Goal: Task Accomplishment & Management: Manage account settings

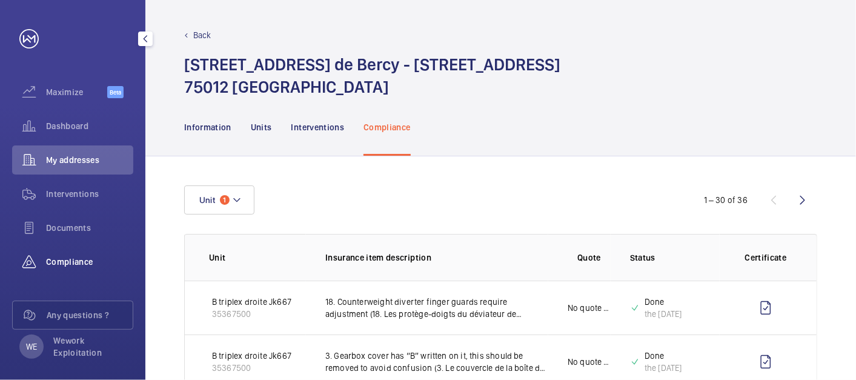
drag, startPoint x: 74, startPoint y: 262, endPoint x: 81, endPoint y: 258, distance: 7.9
click at [75, 261] on span "Compliance" at bounding box center [89, 262] width 87 height 12
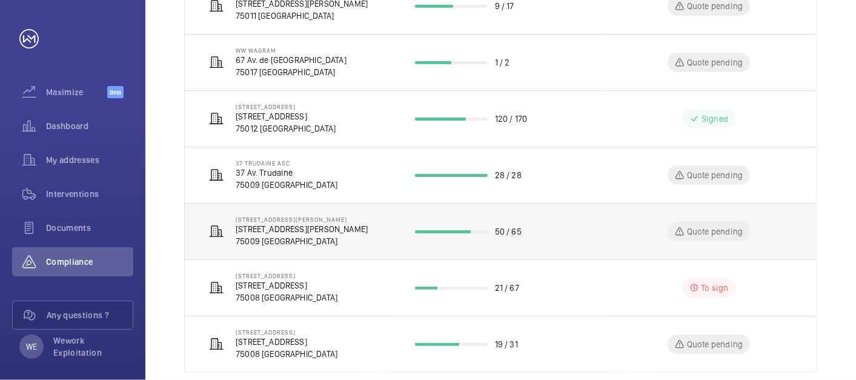
scroll to position [444, 0]
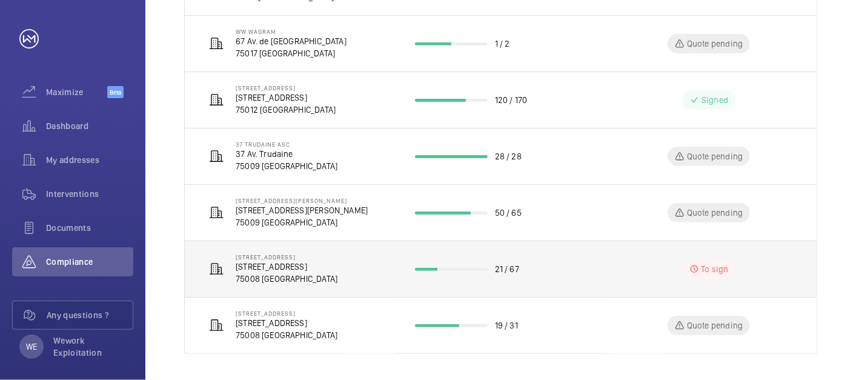
click at [301, 268] on p "[STREET_ADDRESS]" at bounding box center [287, 267] width 102 height 12
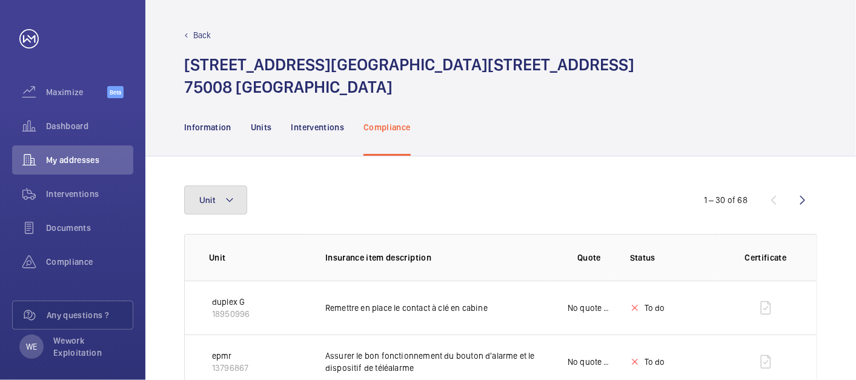
drag, startPoint x: 225, startPoint y: 194, endPoint x: 244, endPoint y: 195, distance: 18.8
click at [225, 194] on mat-icon at bounding box center [230, 200] width 10 height 15
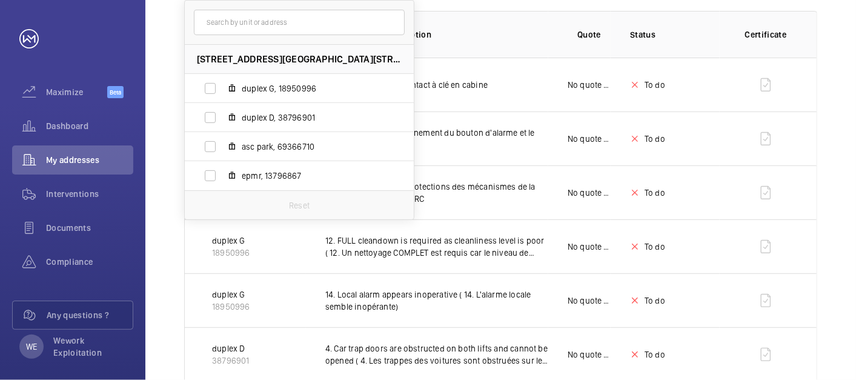
scroll to position [112, 0]
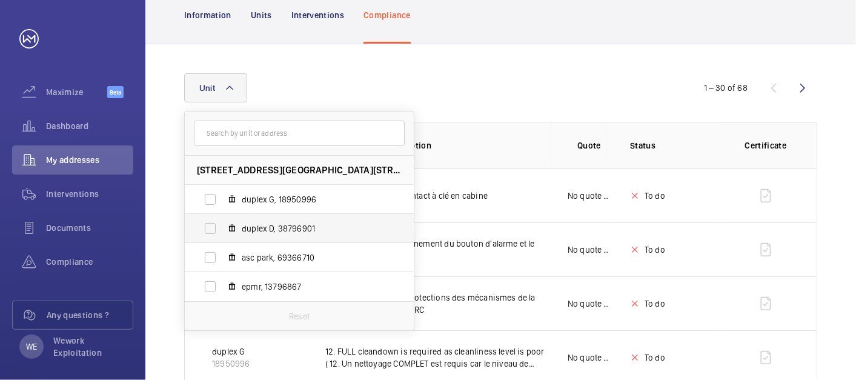
click at [276, 229] on span "duplex D, 38796901" at bounding box center [312, 228] width 141 height 12
click at [222, 229] on input "duplex D, 38796901" at bounding box center [210, 228] width 24 height 24
checkbox input "true"
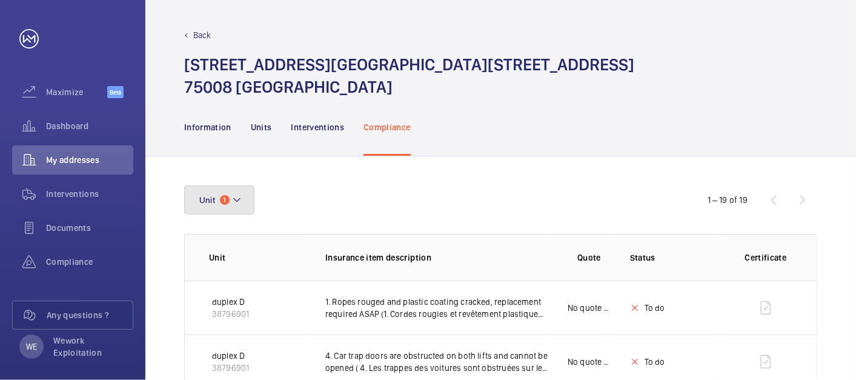
drag, startPoint x: 241, startPoint y: 201, endPoint x: 262, endPoint y: 197, distance: 20.9
click at [242, 201] on button "Unit 1" at bounding box center [219, 199] width 70 height 29
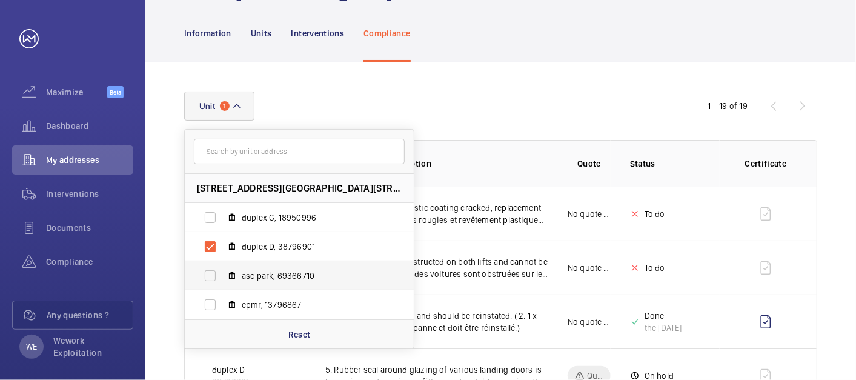
scroll to position [112, 0]
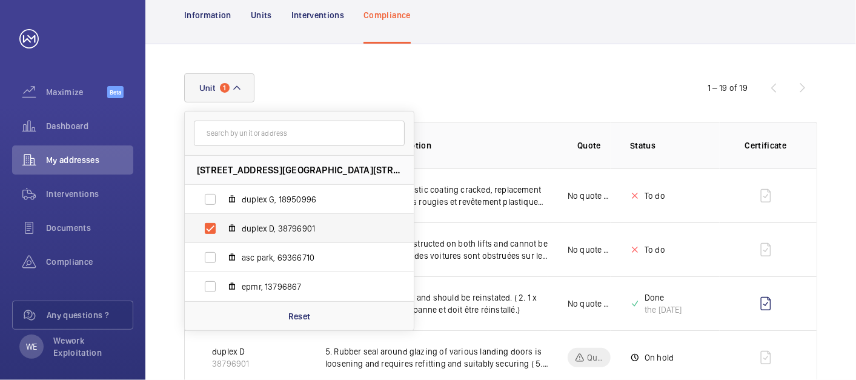
click at [270, 222] on span "duplex D, 38796901" at bounding box center [312, 228] width 141 height 12
click at [222, 221] on input "duplex D, 38796901" at bounding box center [210, 228] width 24 height 24
checkbox input "false"
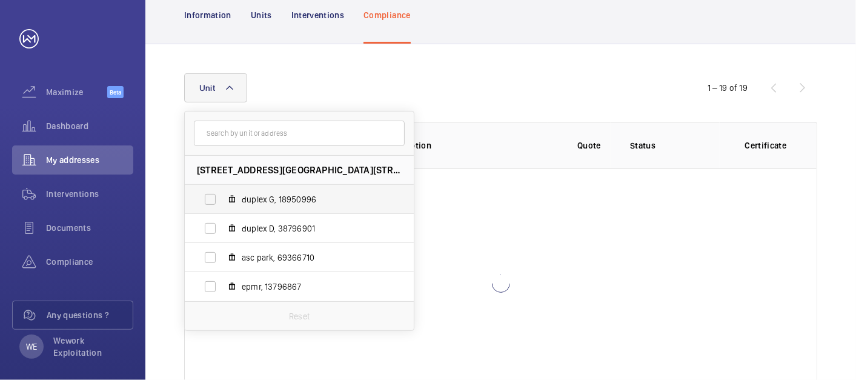
click at [289, 199] on span "duplex G, 18950996" at bounding box center [312, 199] width 141 height 12
click at [222, 199] on input "duplex G, 18950996" at bounding box center [210, 199] width 24 height 24
checkbox input "true"
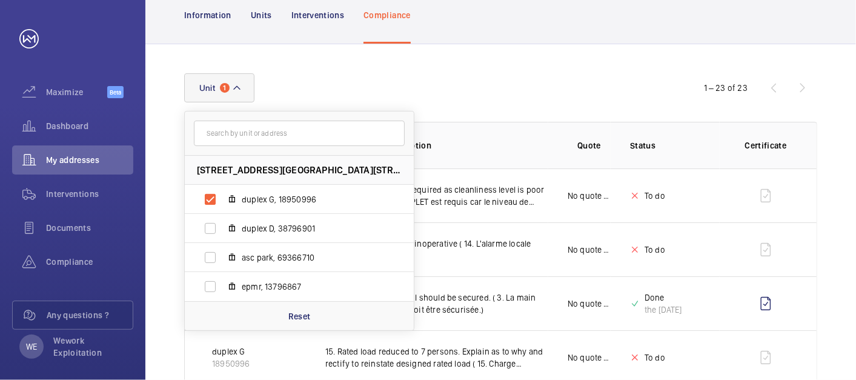
click at [525, 81] on div "Unit [STREET_ADDRESS][GEOGRAPHIC_DATA] G, 18950996 duplex D, 38796901 asc park,…" at bounding box center [428, 87] width 488 height 29
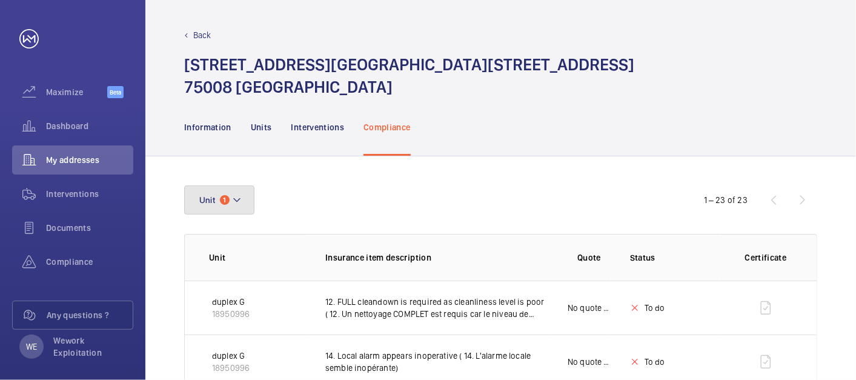
drag, startPoint x: 248, startPoint y: 201, endPoint x: 316, endPoint y: 190, distance: 68.7
click at [248, 202] on button "Unit 1" at bounding box center [219, 199] width 70 height 29
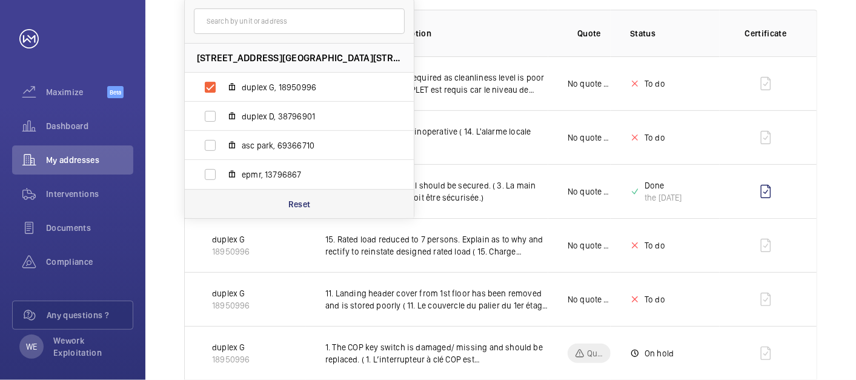
click at [300, 195] on div "Reset" at bounding box center [299, 203] width 229 height 29
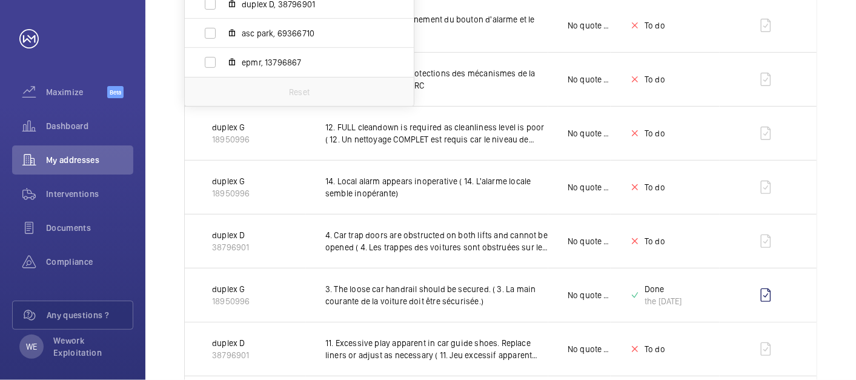
scroll to position [112, 0]
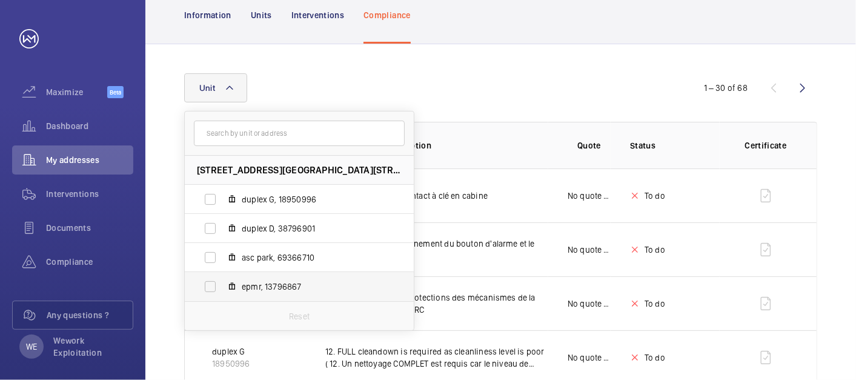
click at [255, 277] on label "epmr, 13796867" at bounding box center [290, 286] width 210 height 29
click at [222, 277] on input "epmr, 13796867" at bounding box center [210, 286] width 24 height 24
checkbox input "true"
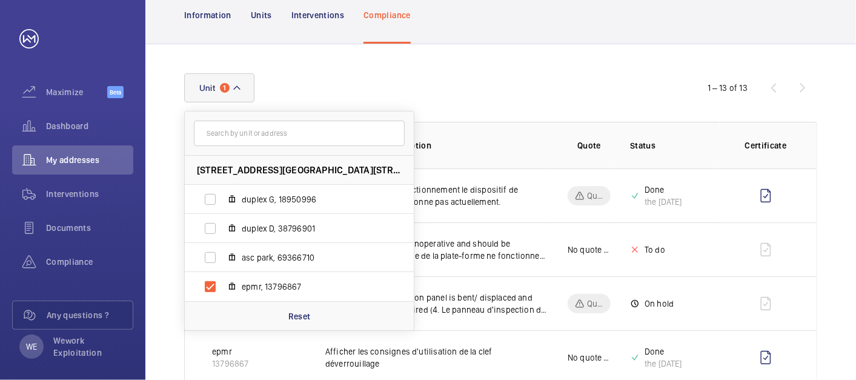
click at [441, 78] on div "Unit [STREET_ADDRESS][GEOGRAPHIC_DATA] G, 18950996 duplex D, 38796901 asc park,…" at bounding box center [428, 87] width 488 height 29
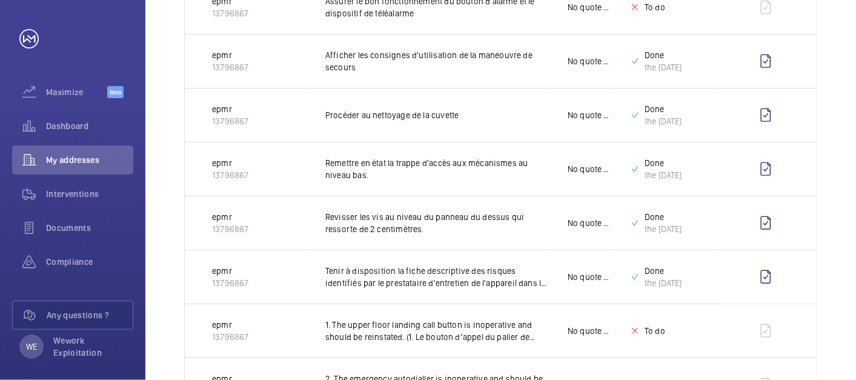
scroll to position [628, 0]
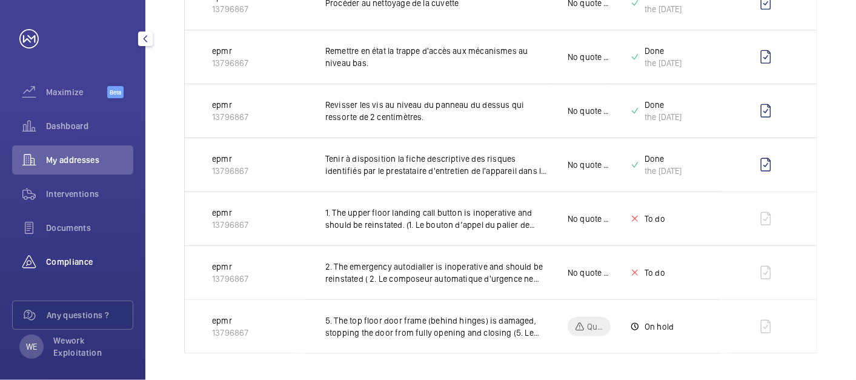
click at [89, 262] on span "Compliance" at bounding box center [89, 262] width 87 height 12
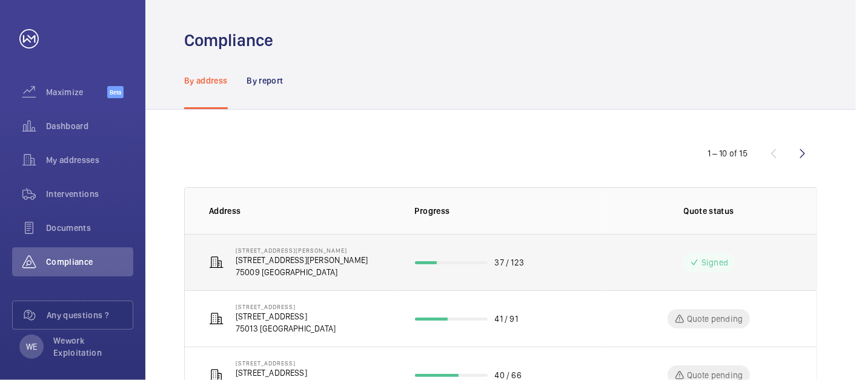
click at [294, 259] on p "[STREET_ADDRESS][PERSON_NAME]" at bounding box center [302, 260] width 132 height 12
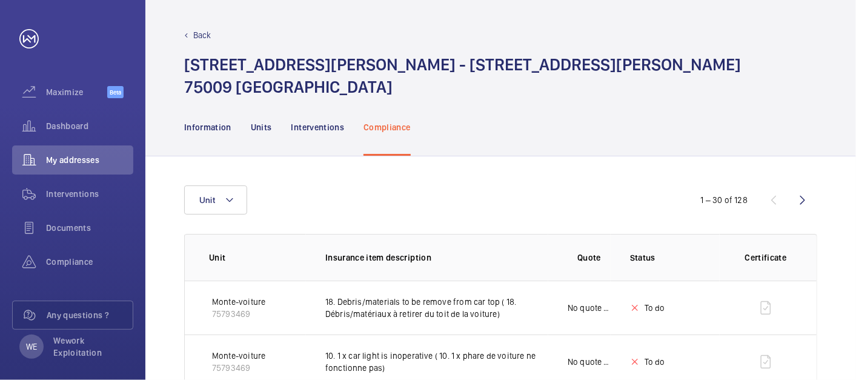
click at [249, 202] on div "Unit" at bounding box center [428, 199] width 488 height 29
click at [233, 201] on mat-icon at bounding box center [230, 200] width 10 height 15
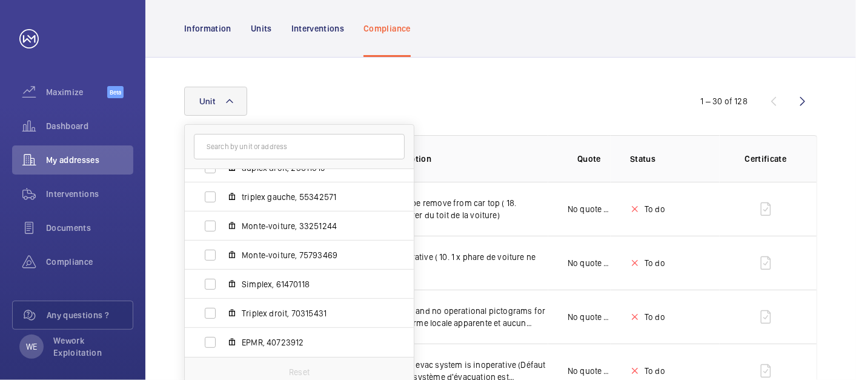
scroll to position [112, 0]
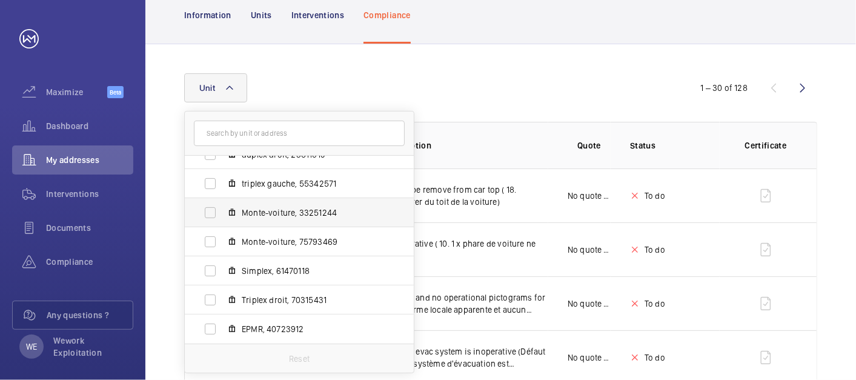
click at [277, 218] on span "Monte-voiture, 33251244" at bounding box center [312, 213] width 141 height 12
click at [222, 218] on input "Monte-voiture, 33251244" at bounding box center [210, 213] width 24 height 24
checkbox input "true"
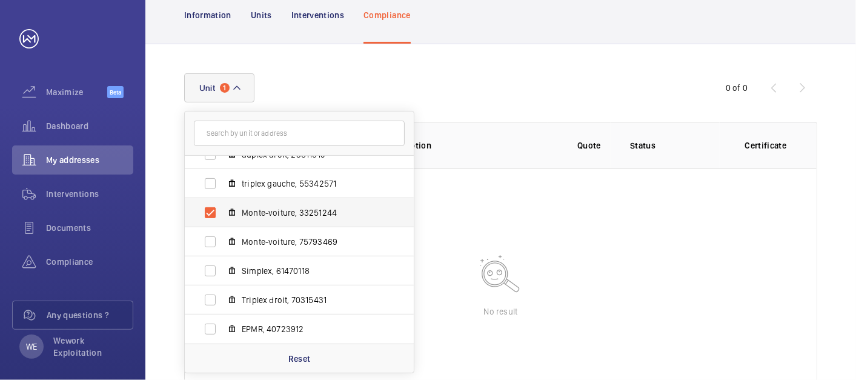
drag, startPoint x: 298, startPoint y: 241, endPoint x: 361, endPoint y: 207, distance: 71.9
click at [298, 241] on span "Monte-voiture, 75793469" at bounding box center [312, 242] width 141 height 12
click at [222, 241] on input "Monte-voiture, 75793469" at bounding box center [210, 242] width 24 height 24
checkbox input "true"
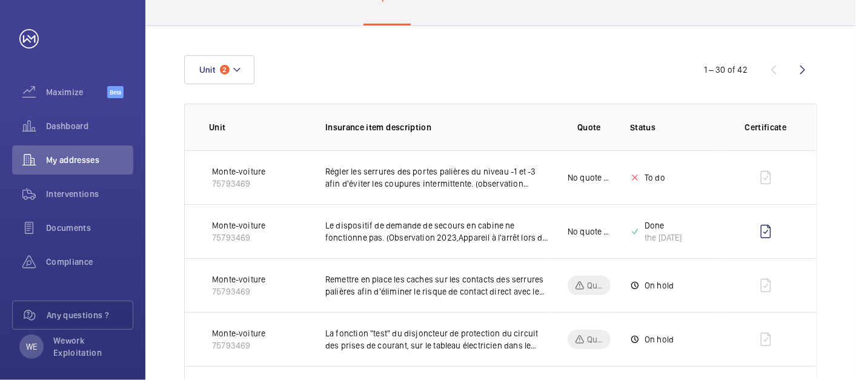
scroll to position [83, 0]
